Goal: Task Accomplishment & Management: Manage account settings

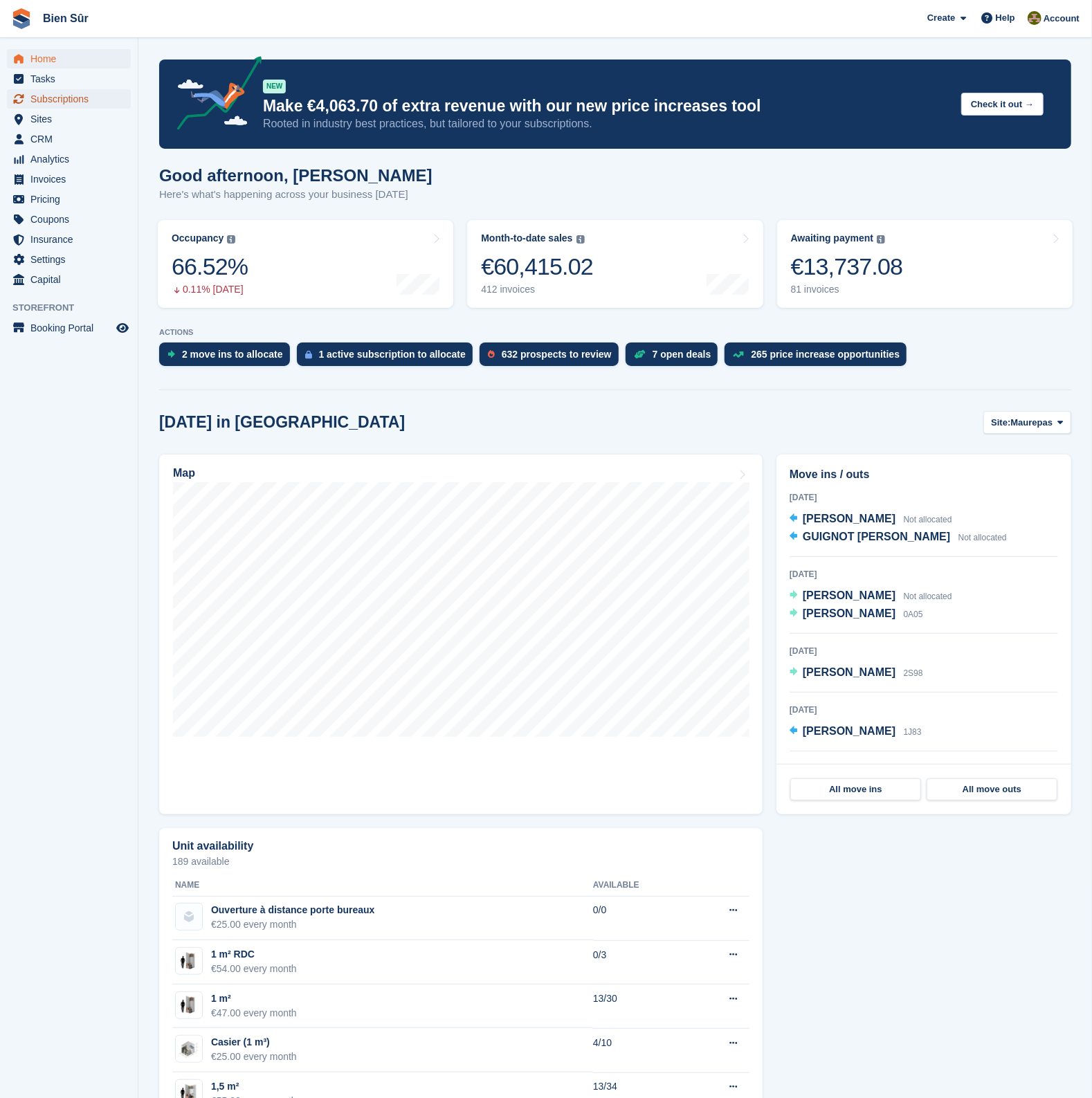
click at [62, 92] on span "Subscriptions" at bounding box center [72, 99] width 83 height 19
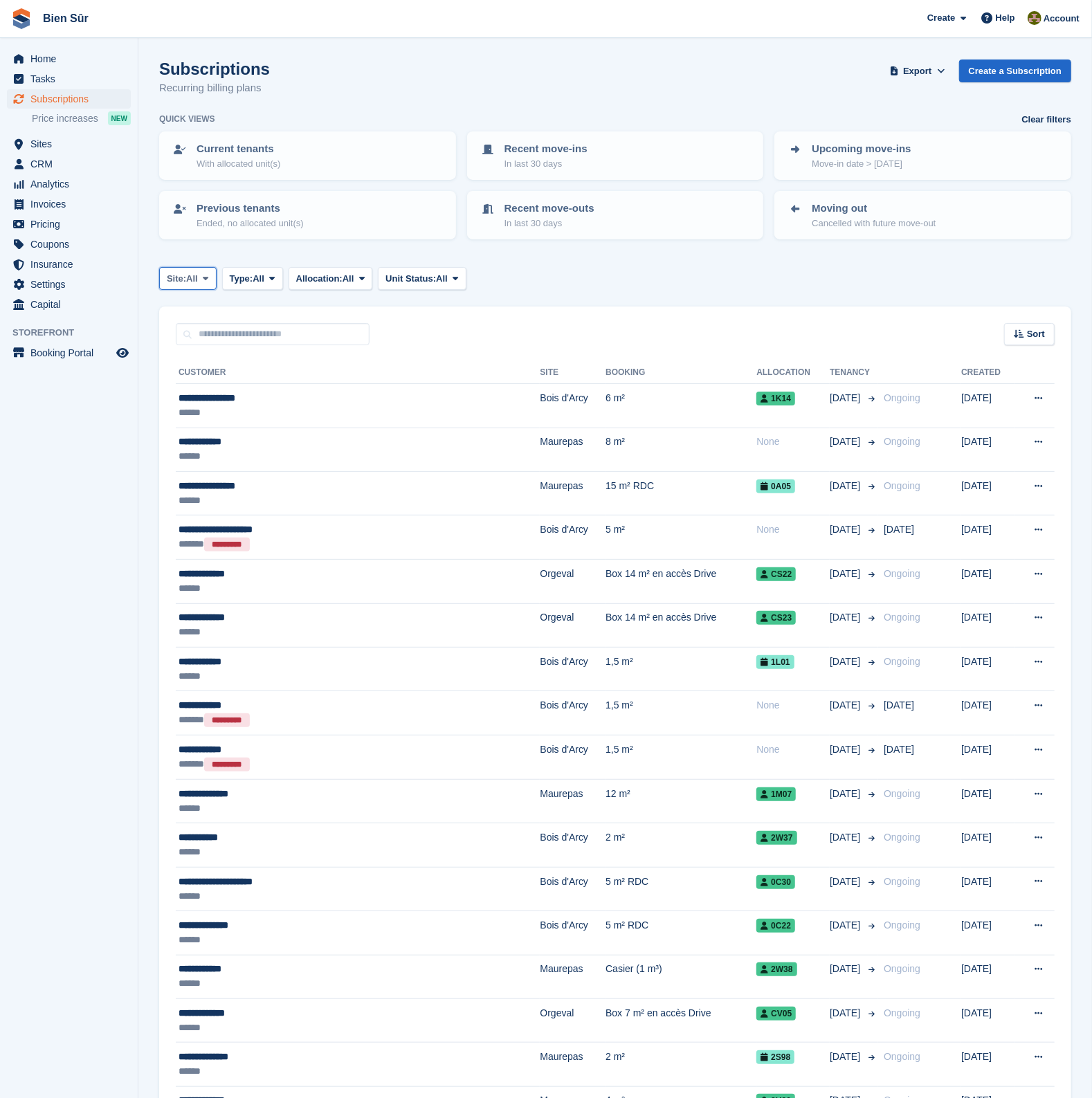
click at [201, 271] on button "Site: All" at bounding box center [188, 278] width 58 height 22
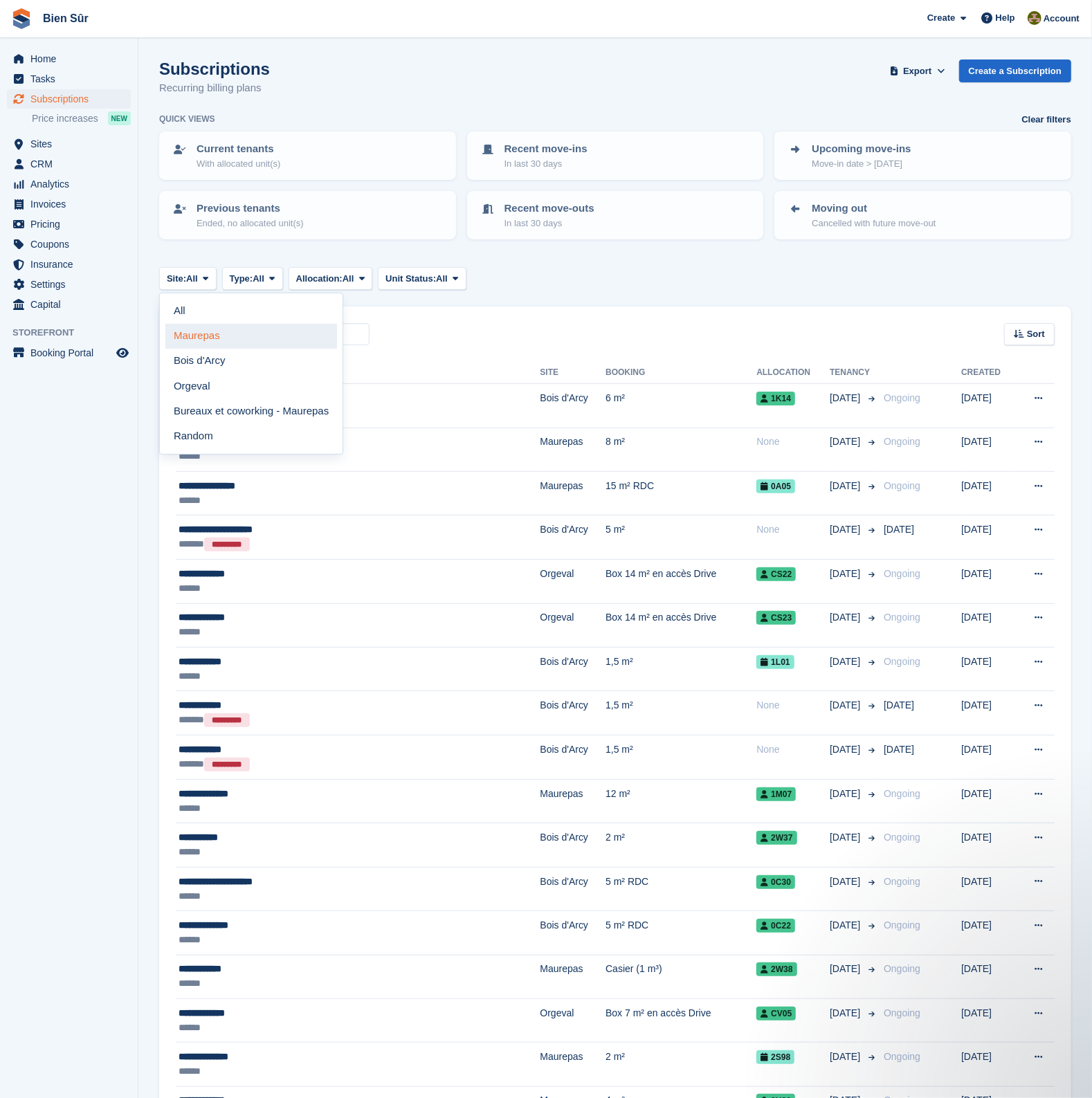
click at [208, 333] on link "Maurepas" at bounding box center [251, 336] width 172 height 25
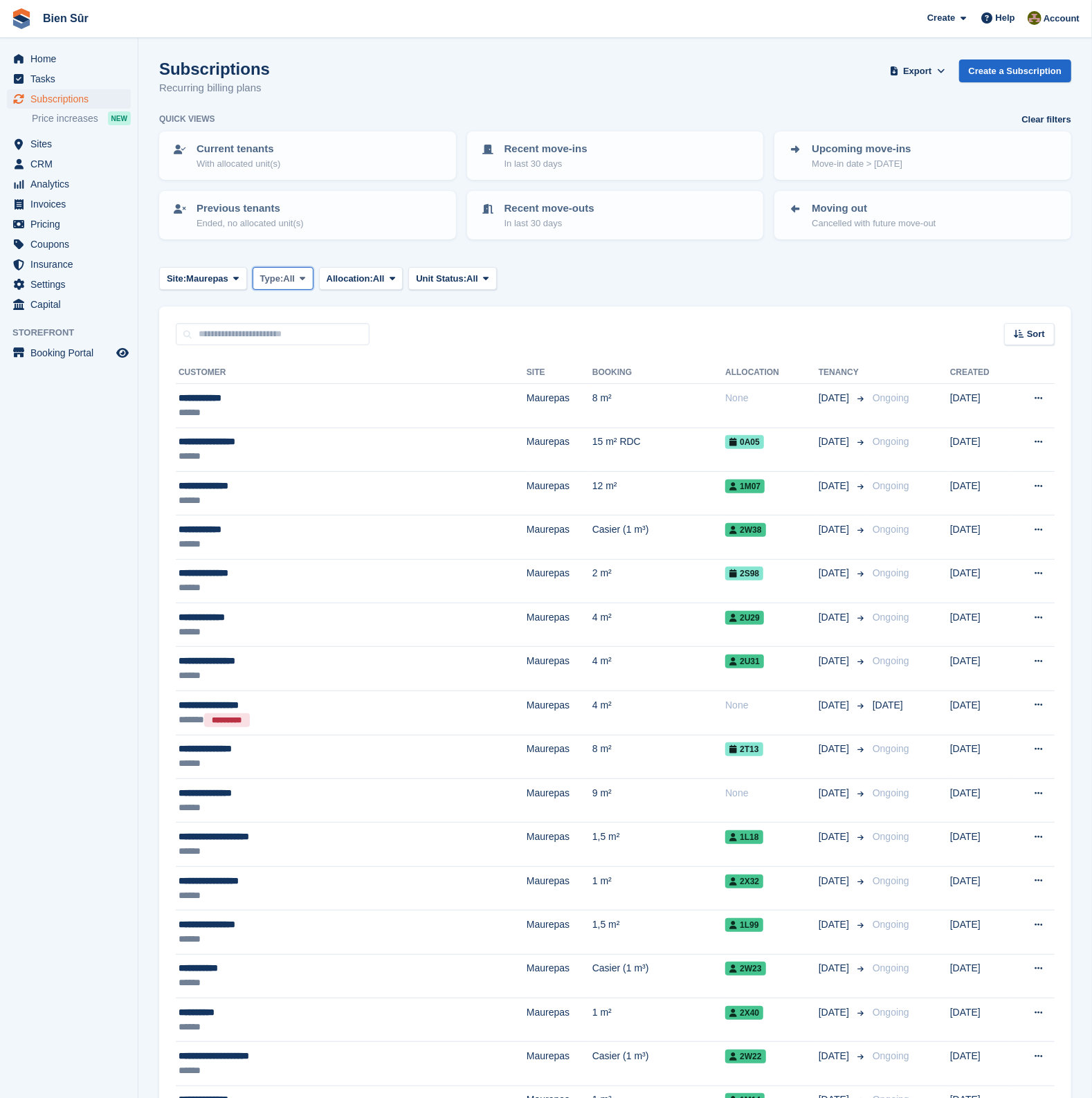
click at [278, 282] on span "Type:" at bounding box center [271, 278] width 23 height 14
click at [384, 274] on span "All" at bounding box center [379, 278] width 12 height 14
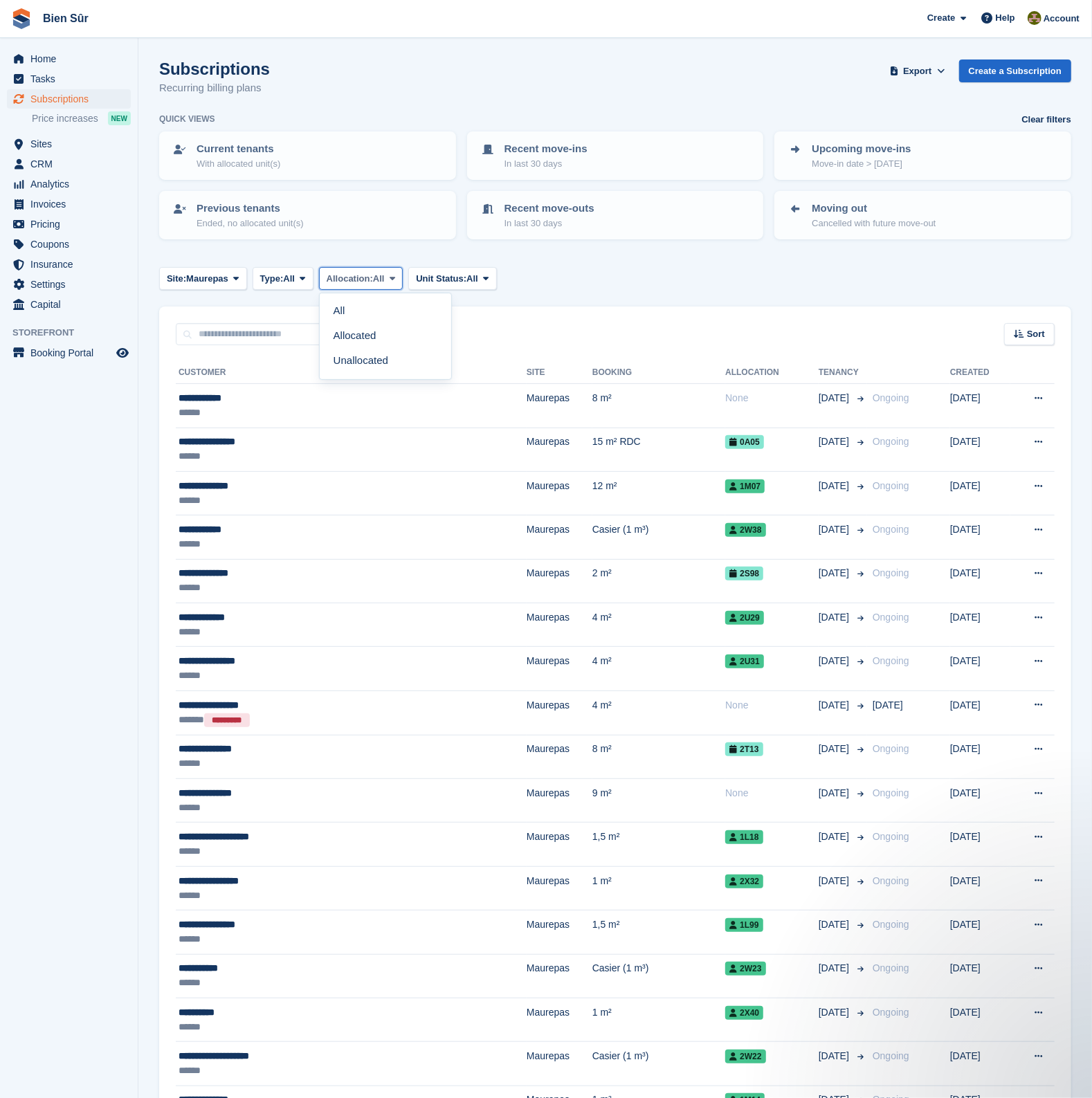
click at [384, 274] on span "All" at bounding box center [379, 278] width 12 height 14
click at [434, 275] on span "Unit Status:" at bounding box center [440, 278] width 51 height 14
click at [664, 278] on div "Site: Maurepas All Maurepas Bois d'Arcy Orgeval Bureaux et coworking - Maurepas…" at bounding box center [615, 278] width 912 height 22
